Goal: Information Seeking & Learning: Find specific fact

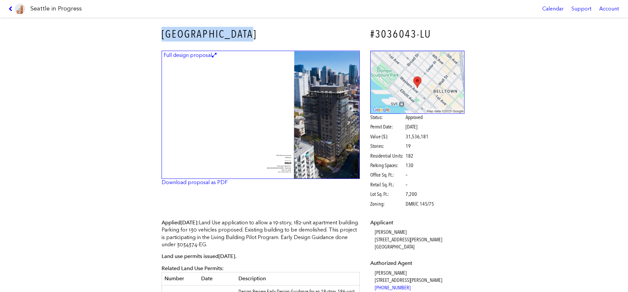
scroll to position [522, 0]
drag, startPoint x: 98, startPoint y: 71, endPoint x: 89, endPoint y: 49, distance: 24.1
click at [98, 71] on div "[GEOGRAPHIC_DATA] #3036043-LU Full design proposal Download proposal as PDF Sta…" at bounding box center [314, 155] width 628 height 275
click at [9, 10] on link at bounding box center [17, 9] width 22 height 18
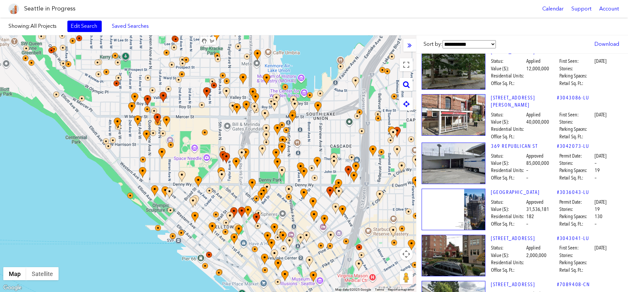
click at [407, 257] on button "Map camera controls" at bounding box center [406, 254] width 13 height 13
click at [387, 268] on button "Zoom out" at bounding box center [389, 270] width 13 height 13
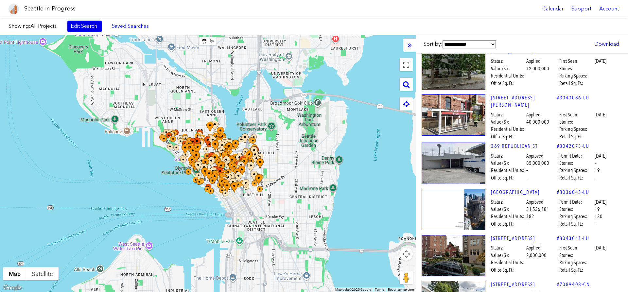
click at [85, 26] on link "Edit Search" at bounding box center [84, 26] width 34 height 11
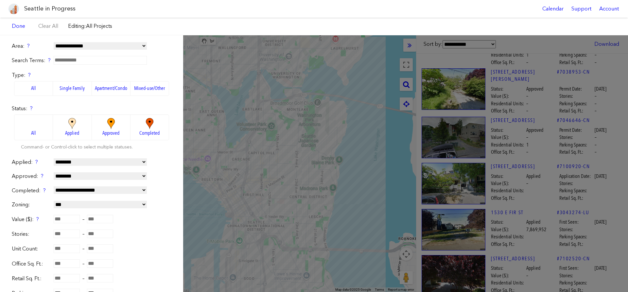
click at [109, 134] on span "Approved" at bounding box center [110, 133] width 17 height 7
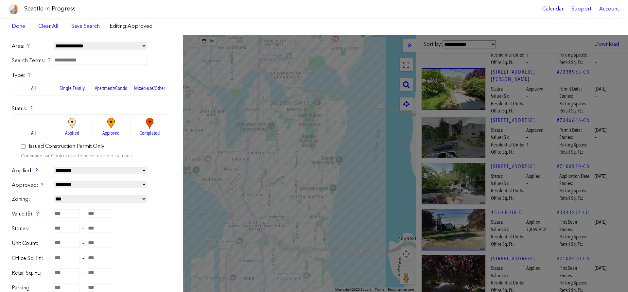
click at [54, 181] on select "**********" at bounding box center [100, 185] width 93 height 8
select select "*********"
click option "**********" at bounding box center [0, 0] width 0 height 0
click at [68, 215] on input "number" at bounding box center [67, 213] width 26 height 9
type input "********"
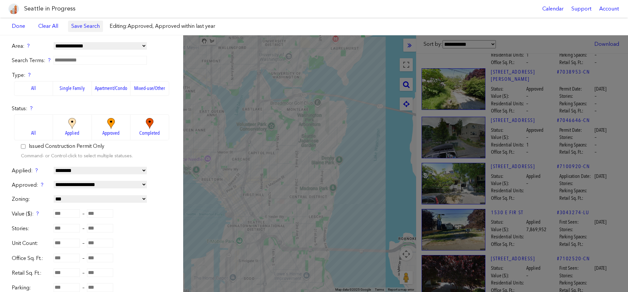
click at [78, 28] on link "Save Search" at bounding box center [85, 26] width 28 height 7
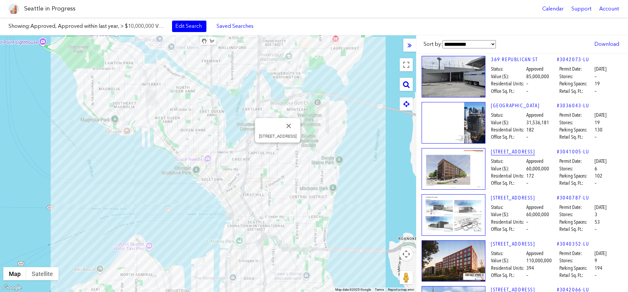
click at [516, 154] on link "[STREET_ADDRESS]" at bounding box center [524, 151] width 66 height 7
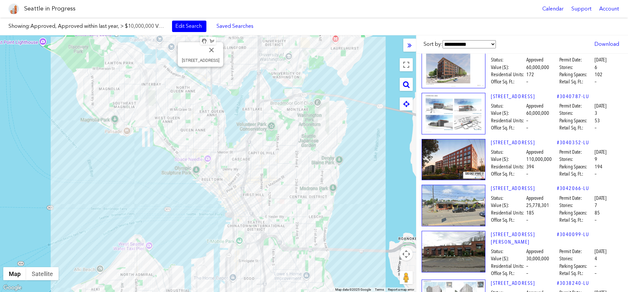
scroll to position [149, 0]
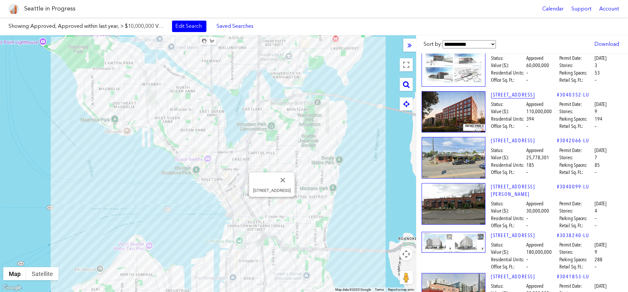
click at [512, 95] on link "[STREET_ADDRESS]" at bounding box center [524, 94] width 66 height 7
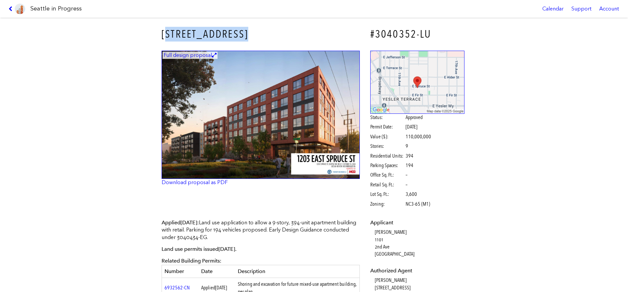
drag, startPoint x: 247, startPoint y: 37, endPoint x: 165, endPoint y: 37, distance: 82.8
click at [165, 37] on h3 "[STREET_ADDRESS]" at bounding box center [261, 34] width 198 height 15
drag, startPoint x: 164, startPoint y: 36, endPoint x: 262, endPoint y: 36, distance: 98.5
click at [262, 36] on h3 "[STREET_ADDRESS]" at bounding box center [261, 34] width 198 height 15
copy h3 "[STREET_ADDRESS]"
